Goal: Book appointment/travel/reservation

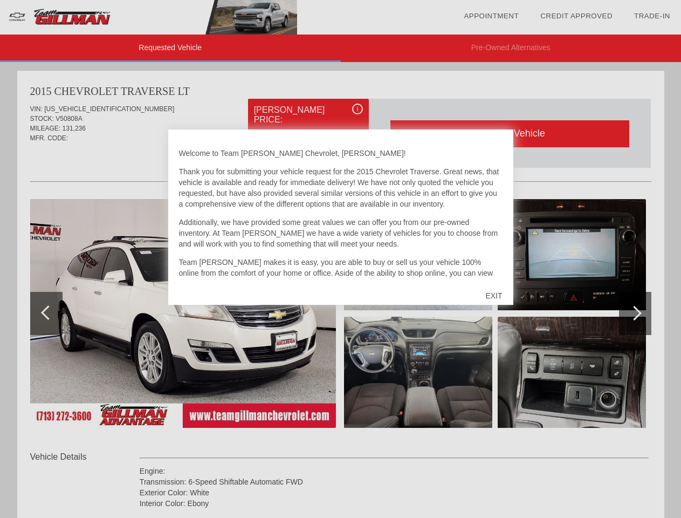
click at [491, 16] on link "Appointment" at bounding box center [491, 16] width 55 height 8
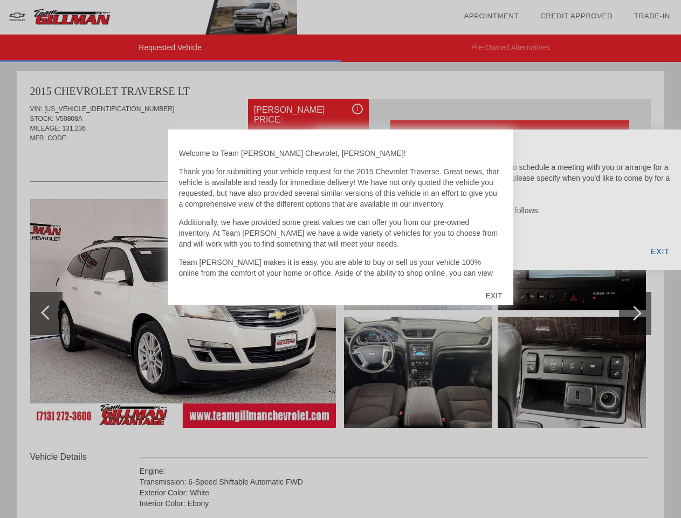
click at [493, 295] on div "EXIT" at bounding box center [493, 295] width 38 height 32
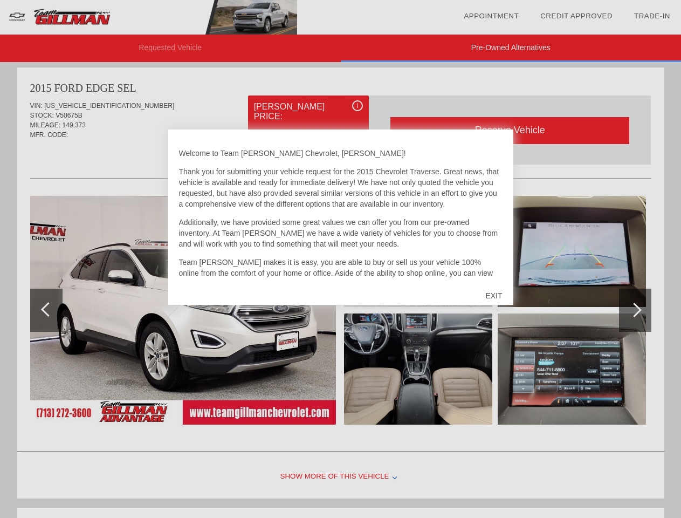
scroll to position [3, 0]
